Goal: Find specific page/section: Find specific page/section

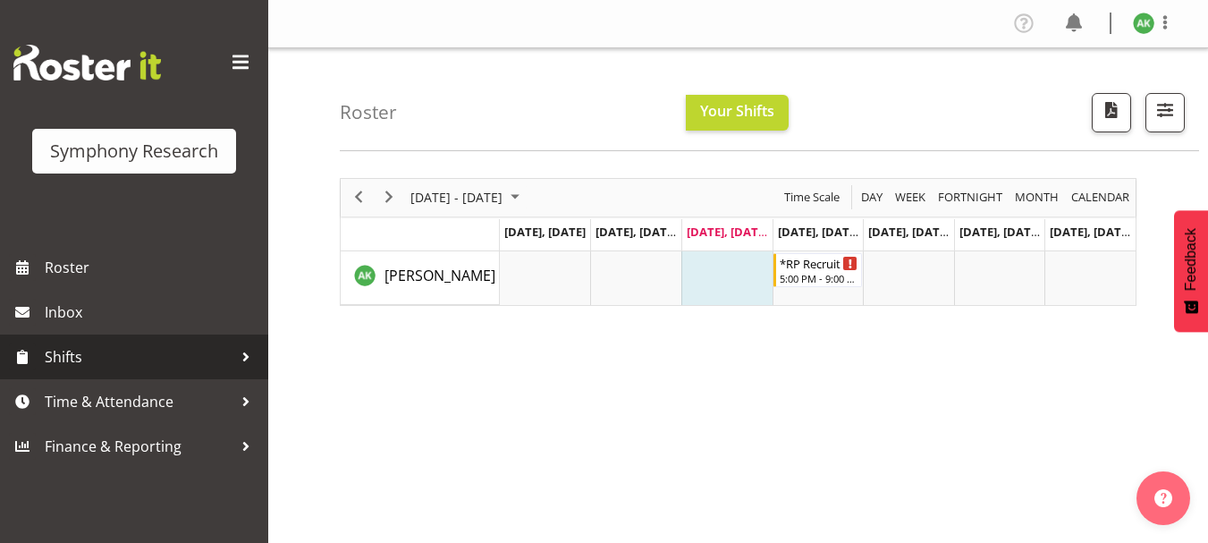
click at [76, 359] on span "Shifts" at bounding box center [139, 356] width 188 height 27
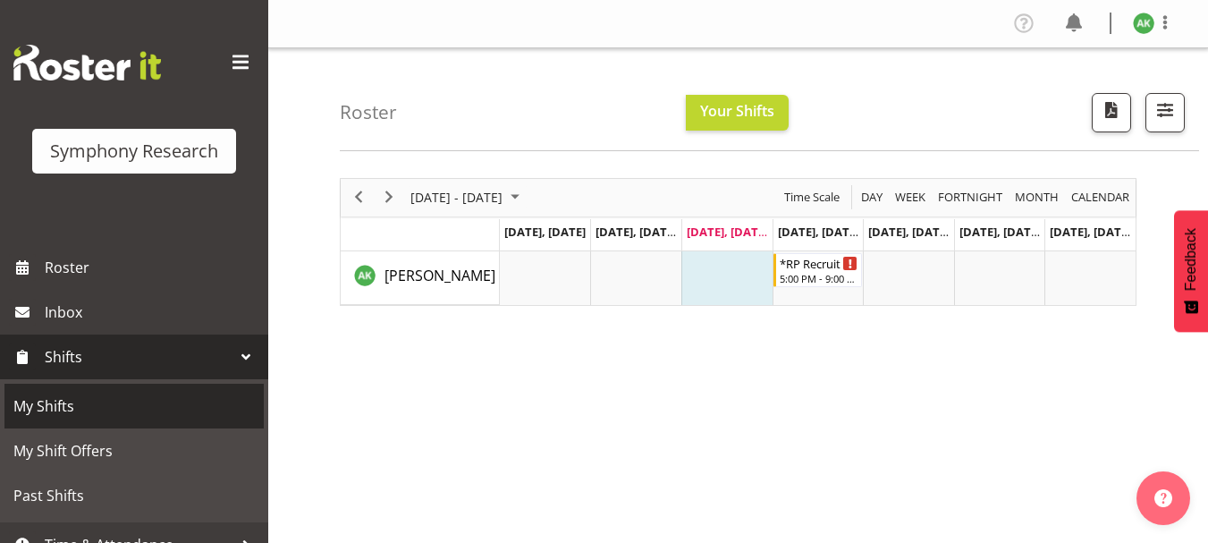
click at [67, 402] on span "My Shifts" at bounding box center [134, 406] width 242 height 27
